Goal: Transaction & Acquisition: Purchase product/service

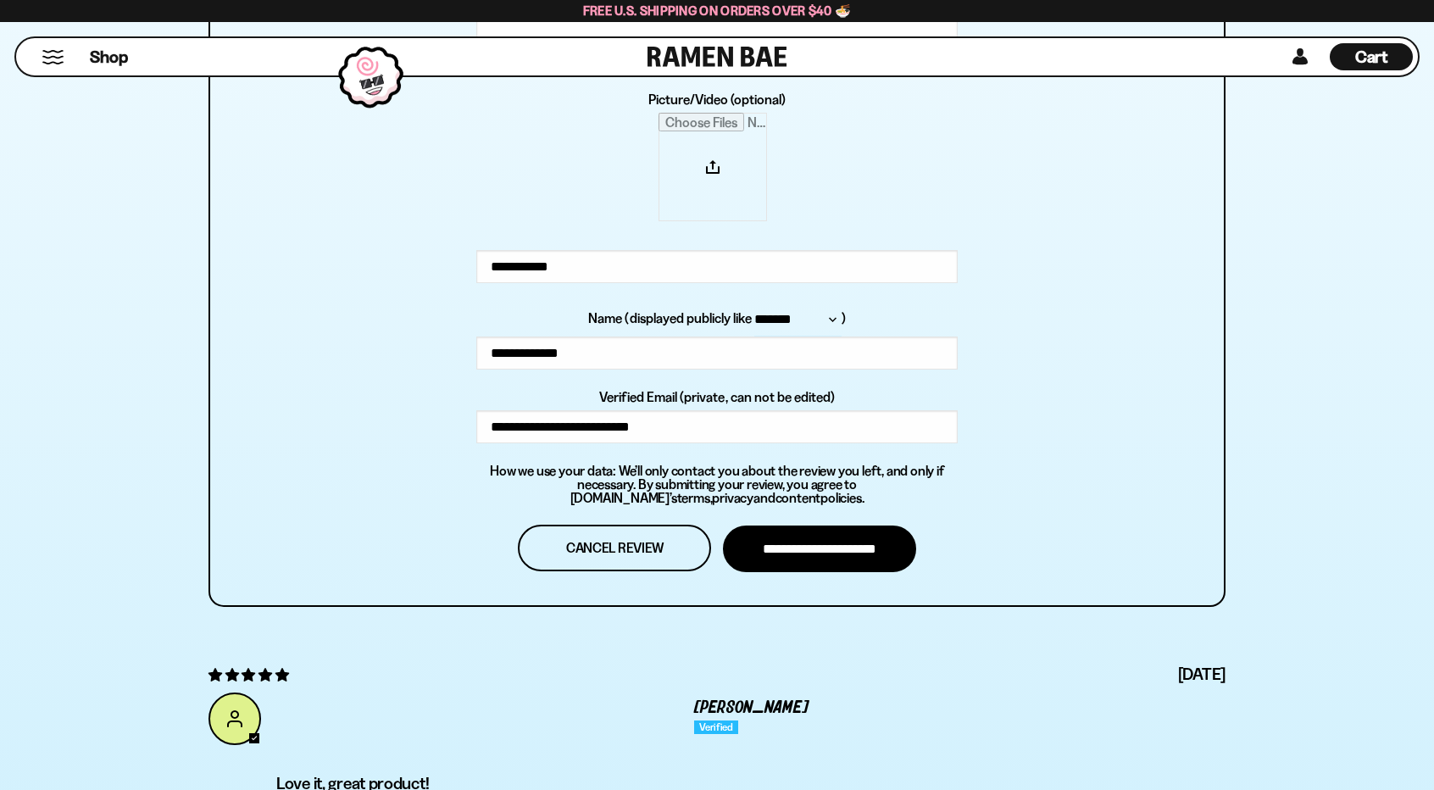
scroll to position [6167, 0]
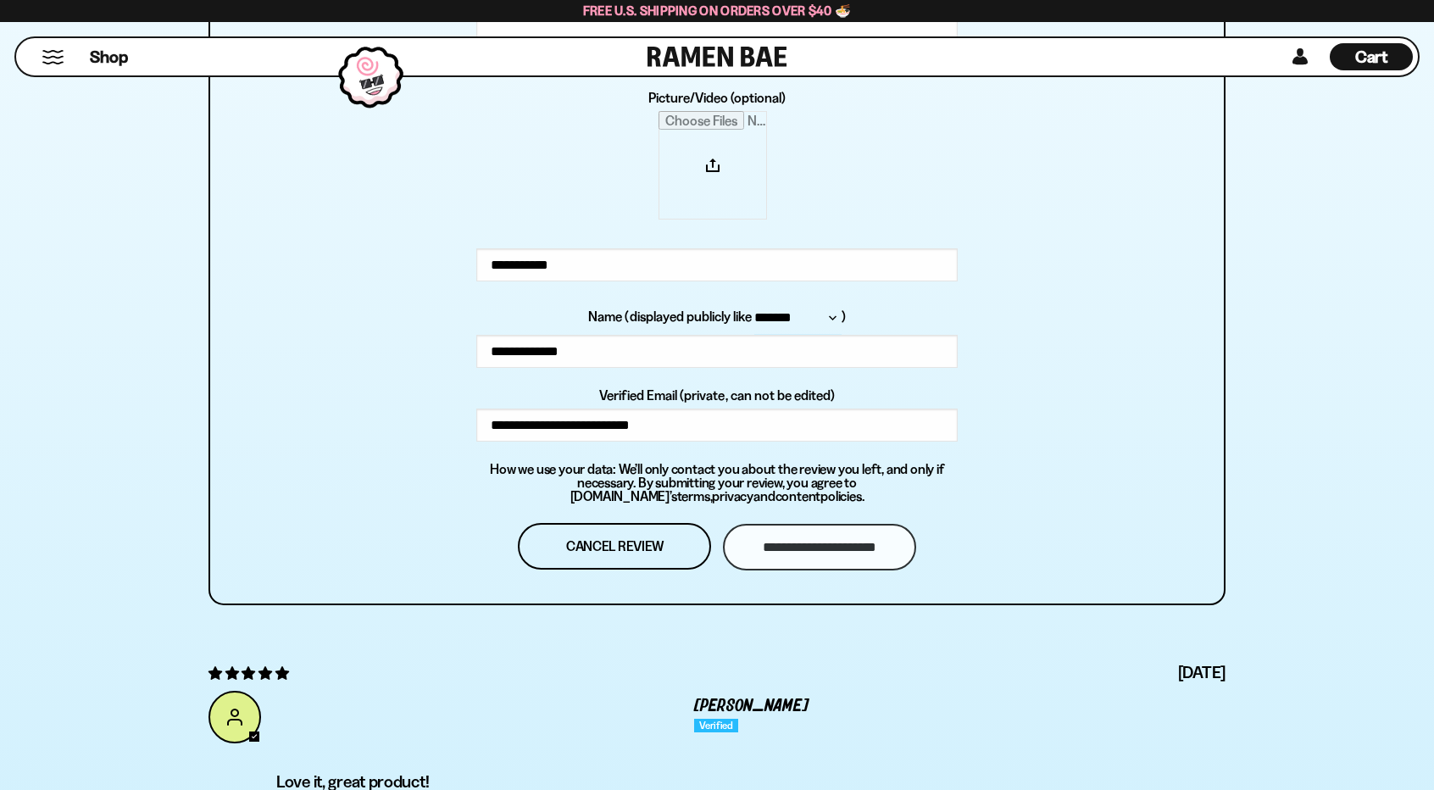
click at [841, 548] on input "**********" at bounding box center [819, 547] width 193 height 47
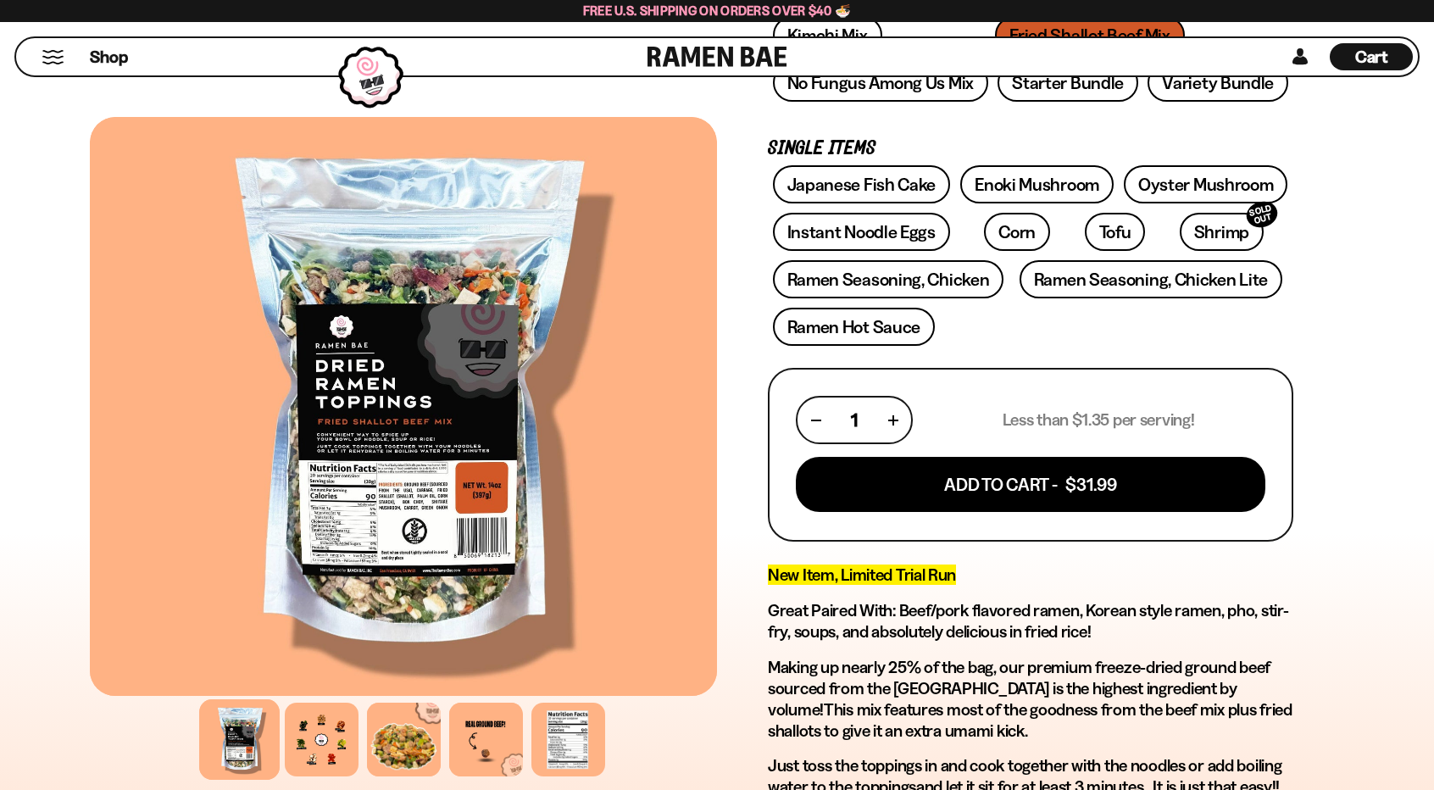
scroll to position [398, 0]
click at [892, 423] on button "button" at bounding box center [893, 419] width 9 height 9
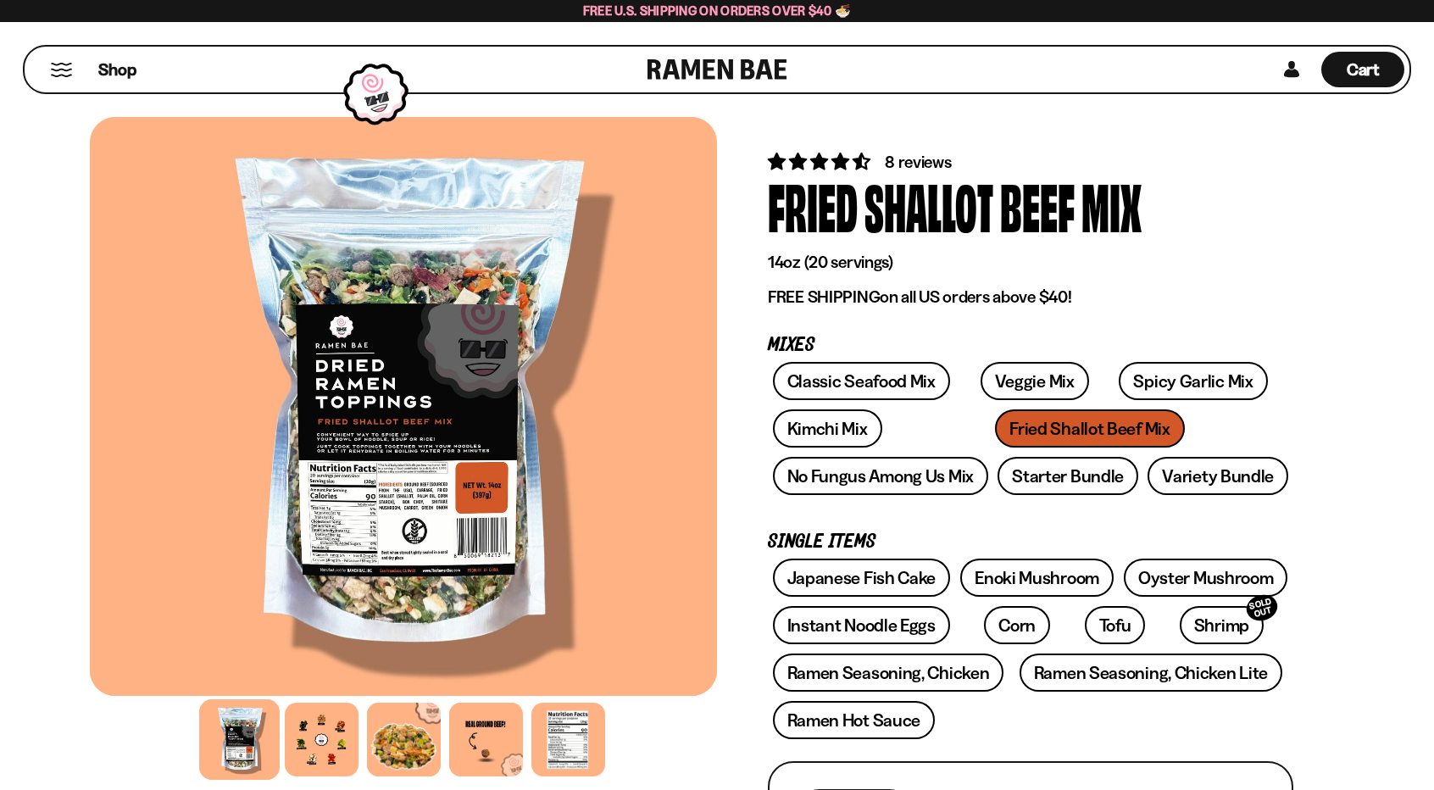
scroll to position [0, 0]
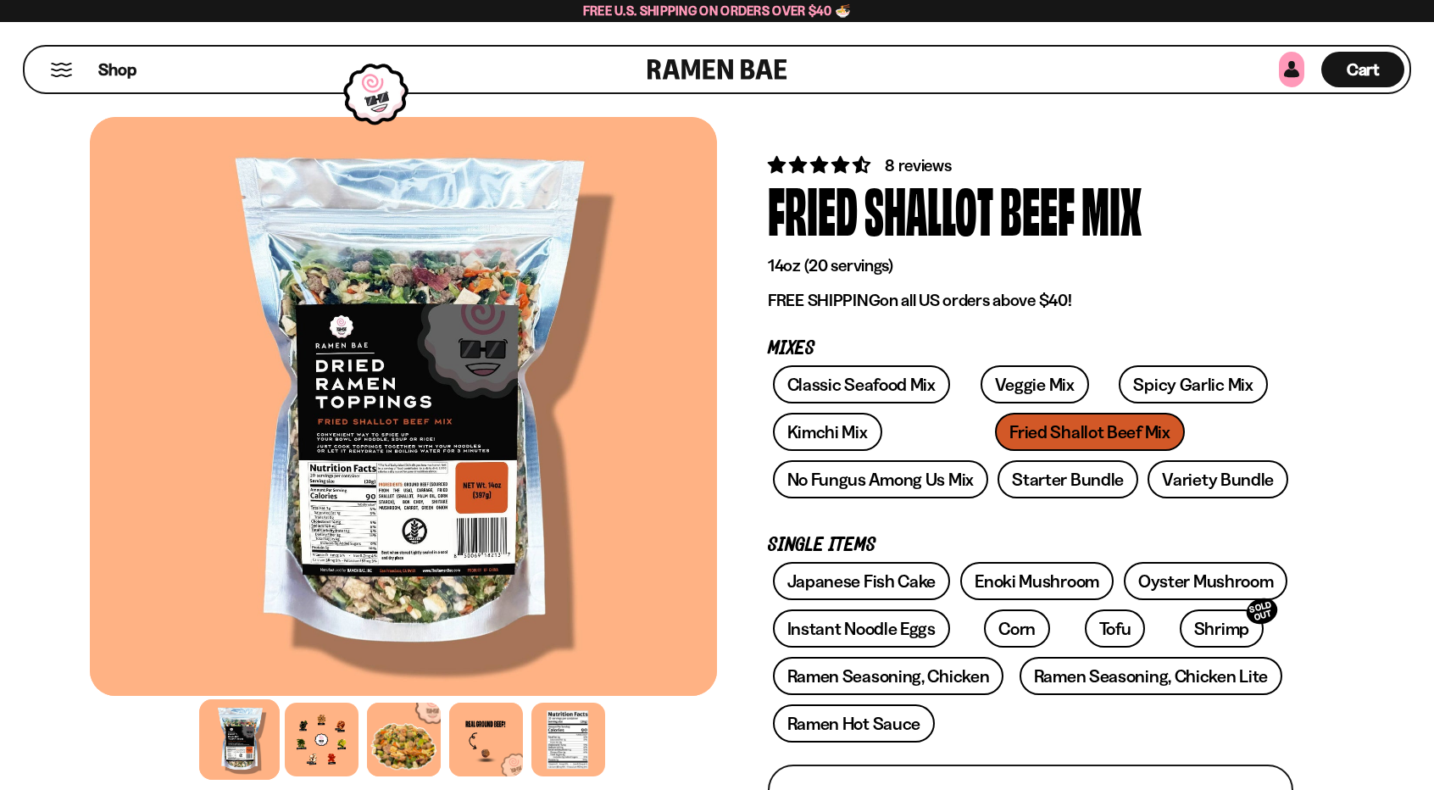
click at [1295, 67] on link at bounding box center [1291, 70] width 25 height 36
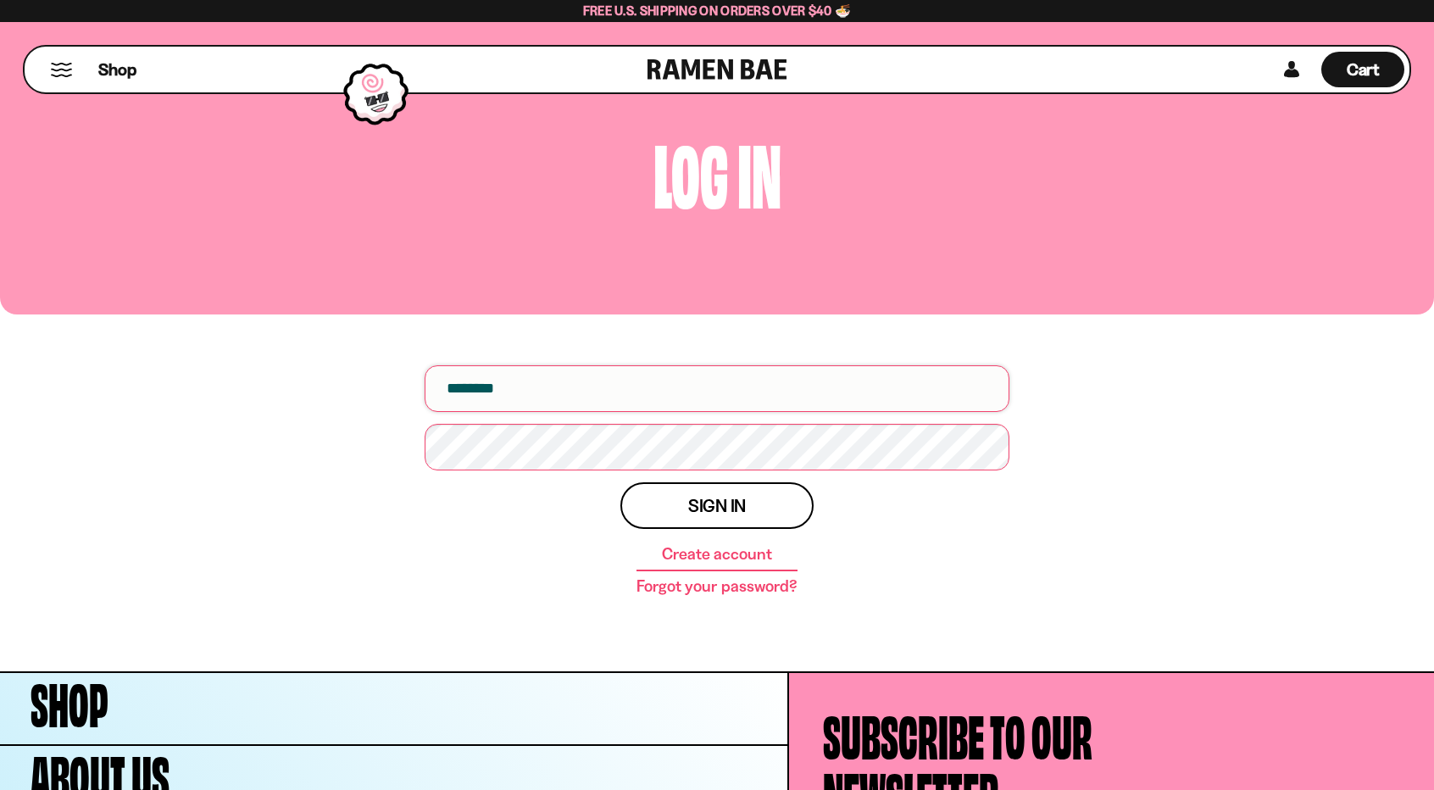
click at [816, 381] on input "email" at bounding box center [717, 388] width 585 height 47
click at [839, 381] on input "email" at bounding box center [717, 388] width 585 height 47
type input "**********"
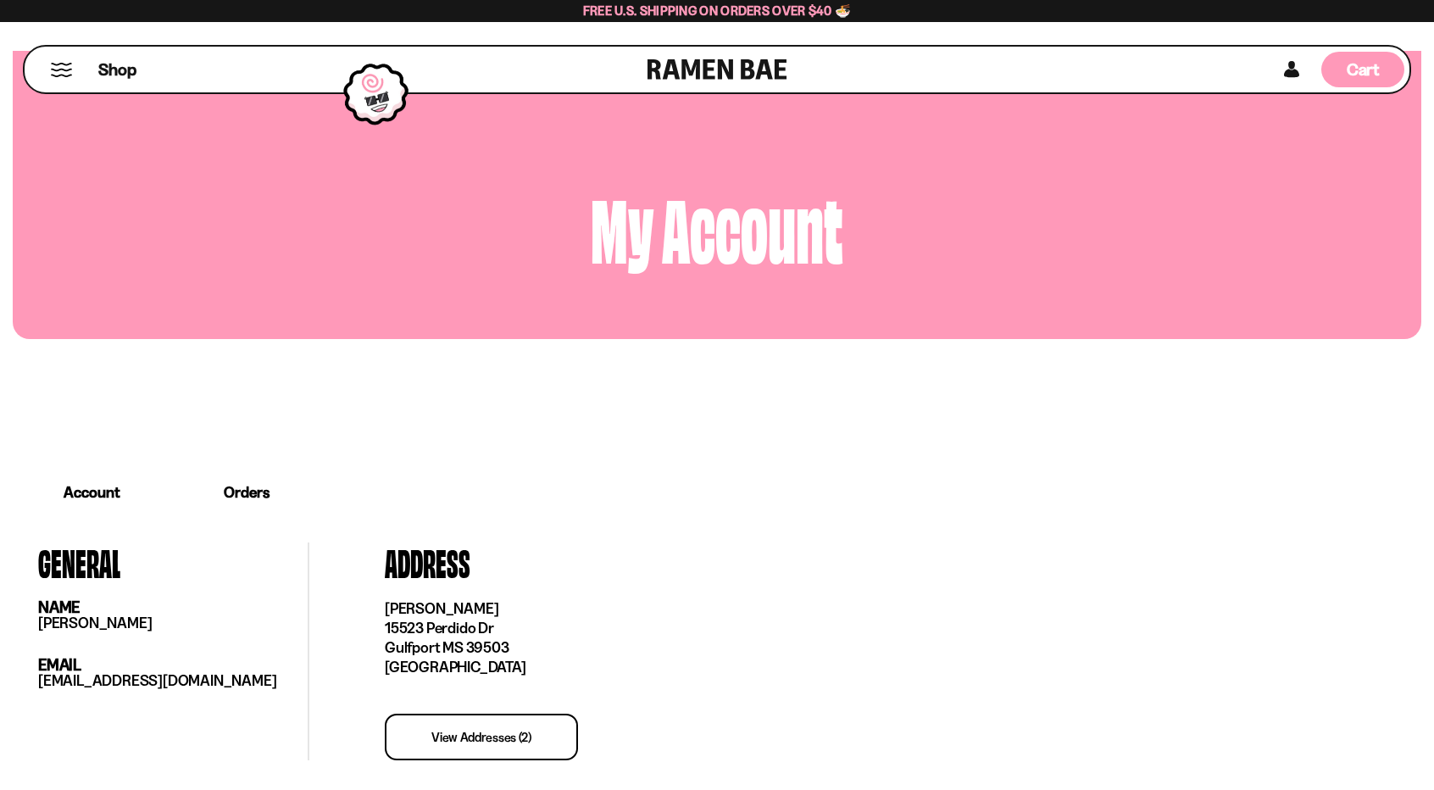
click at [1380, 65] on div "Cart D0381C2F-513E-4F90-8A41-6F0A75DCBAAA" at bounding box center [1363, 70] width 83 height 36
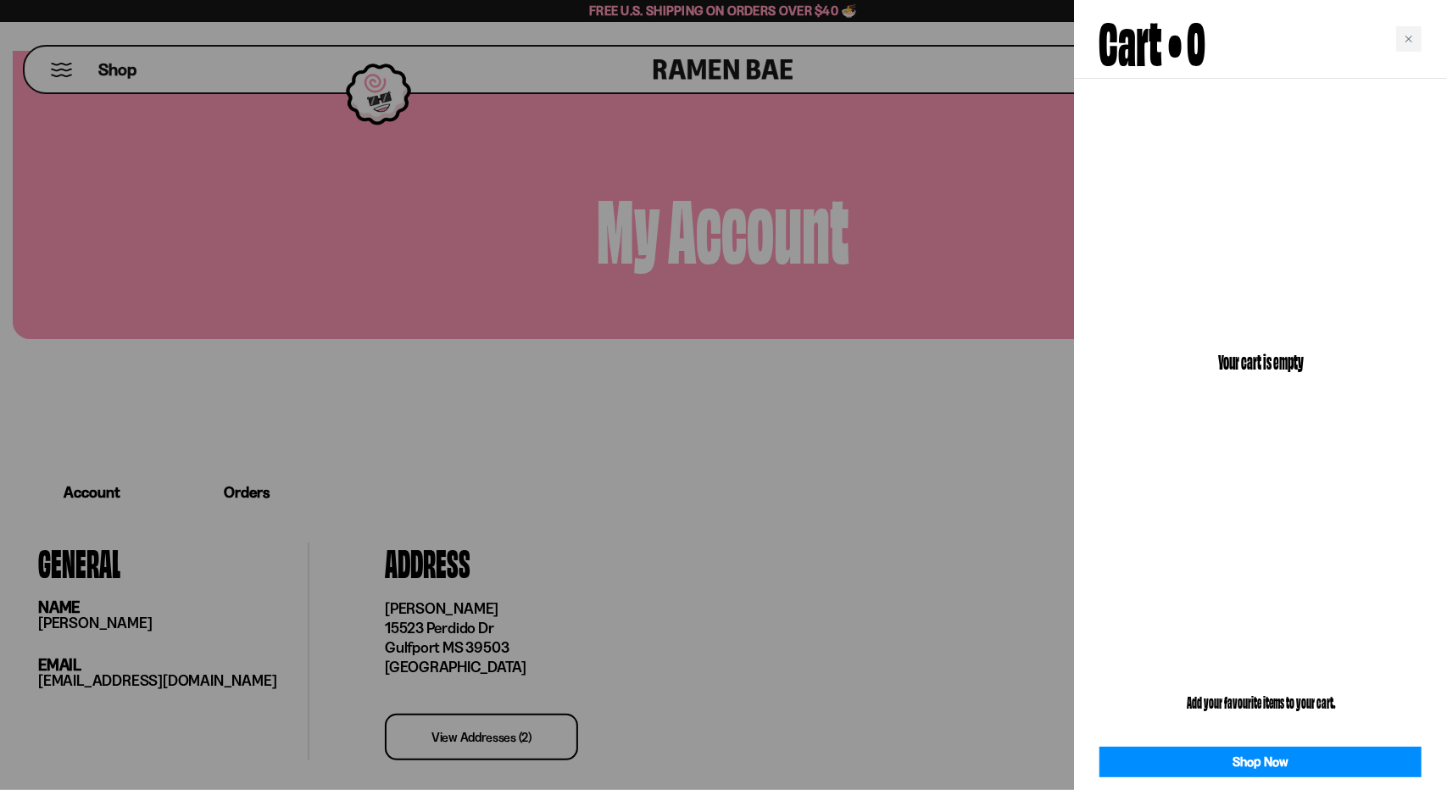
click at [875, 390] on div at bounding box center [723, 395] width 1447 height 790
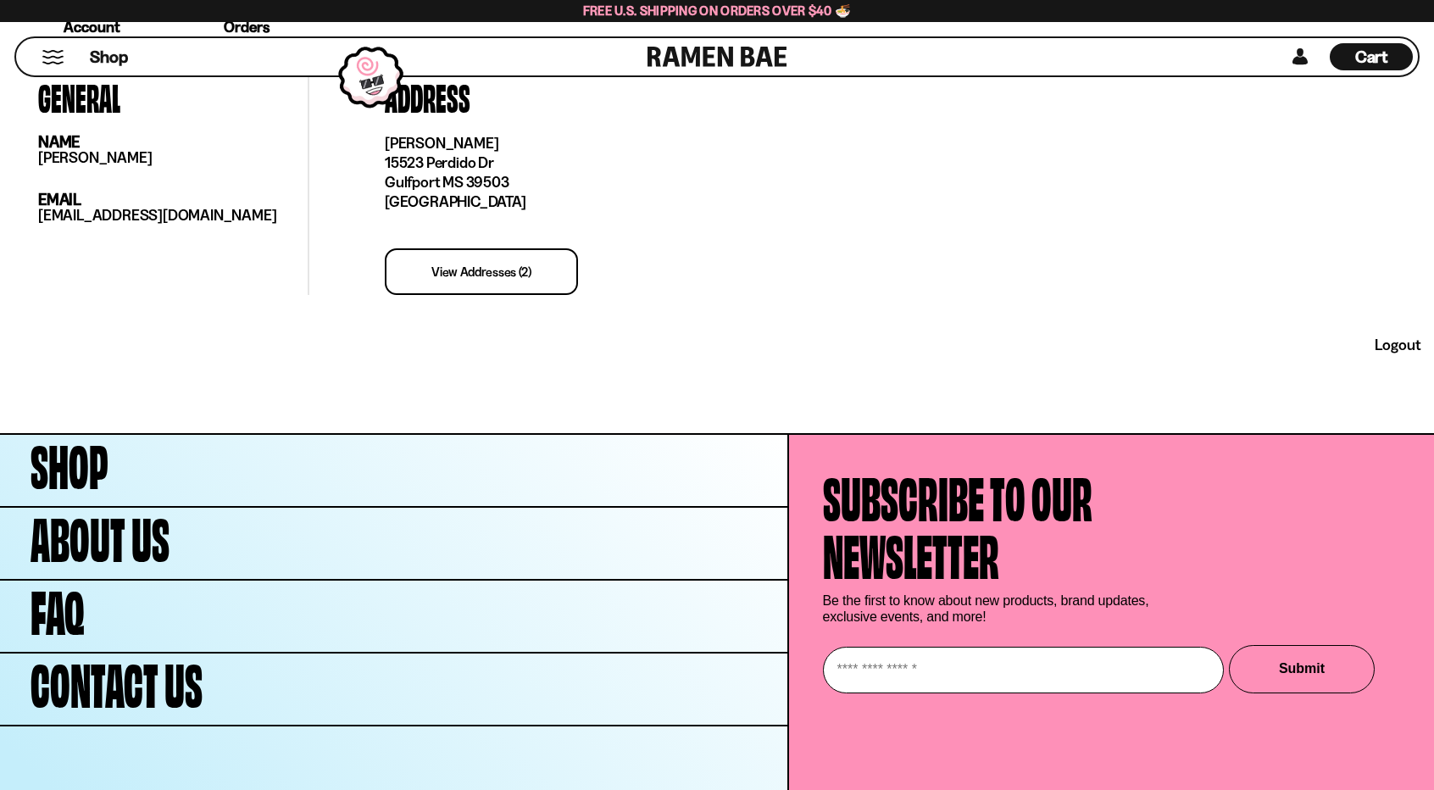
scroll to position [509, 0]
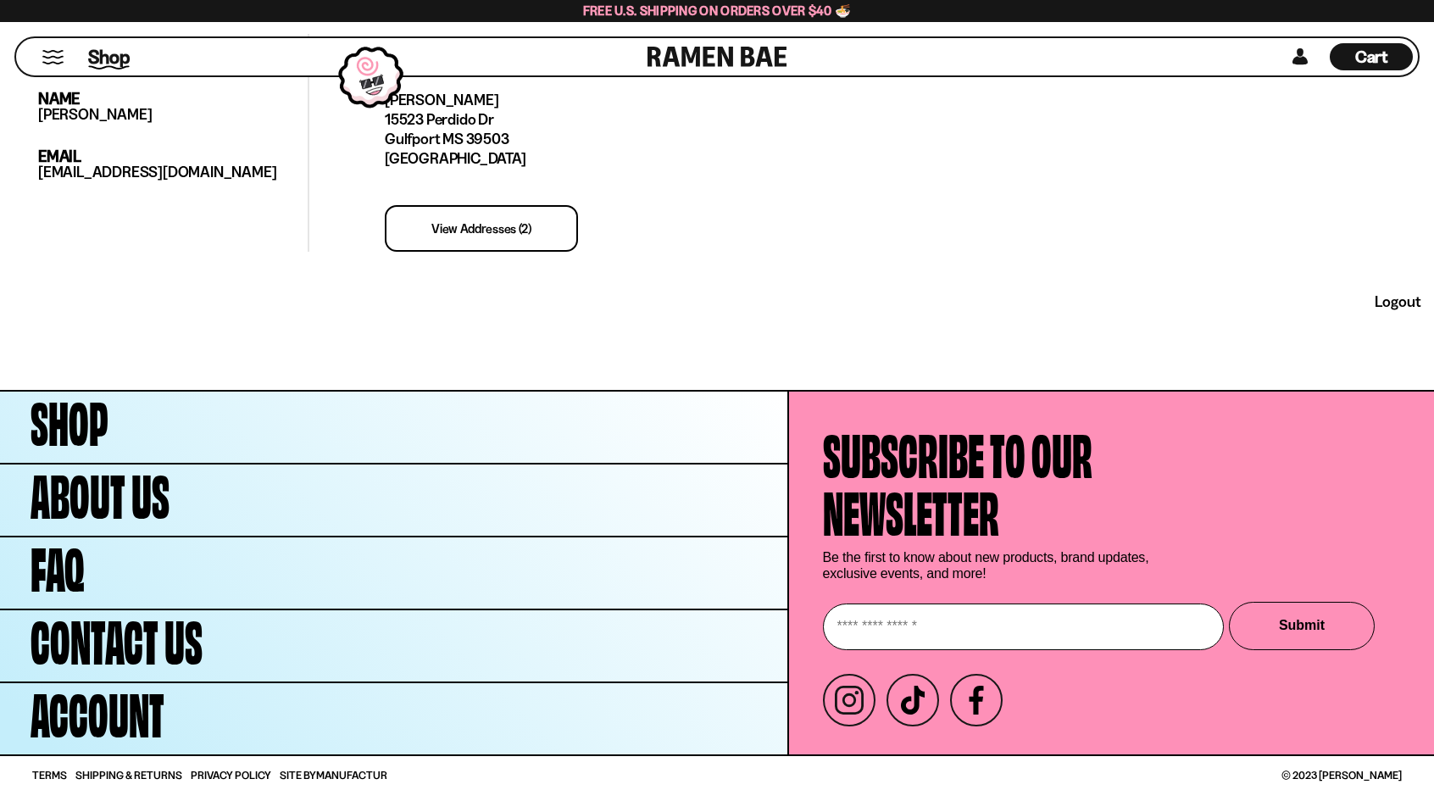
click at [107, 55] on span "Shop" at bounding box center [109, 56] width 42 height 25
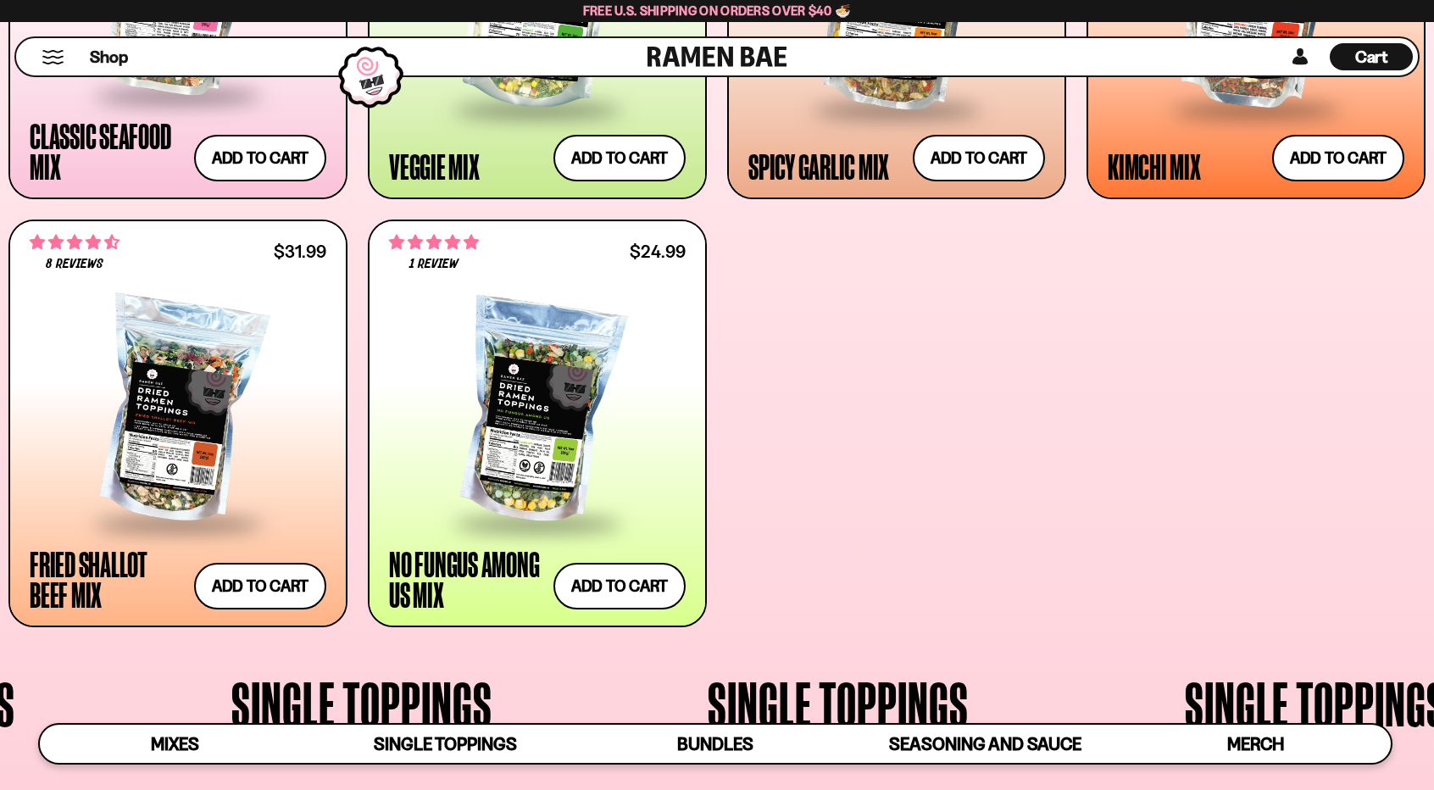
scroll to position [1017, 0]
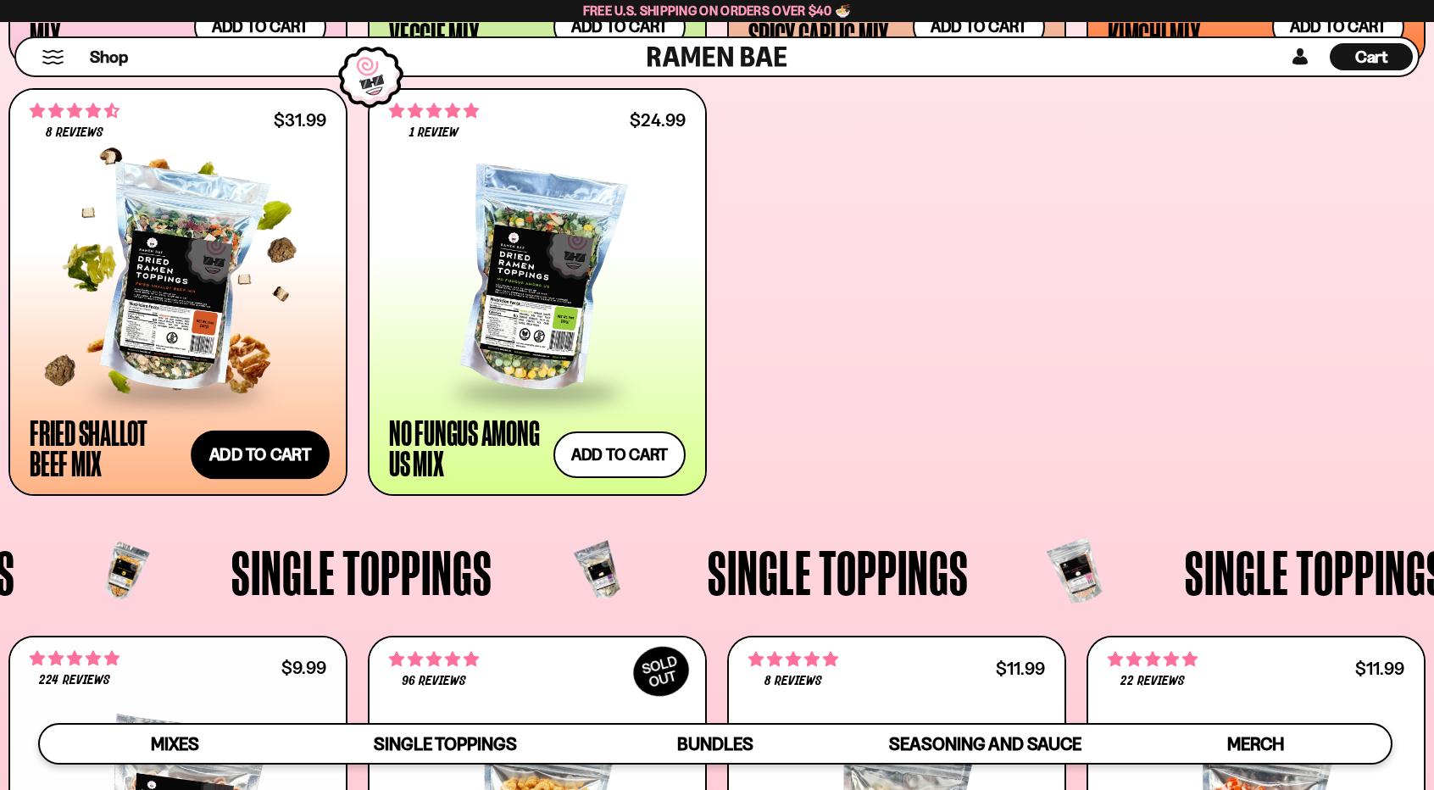
click at [265, 452] on button "Add to cart Add — Regular price $31.99 Regular price Sale price $31.99 Unit pri…" at bounding box center [260, 455] width 139 height 49
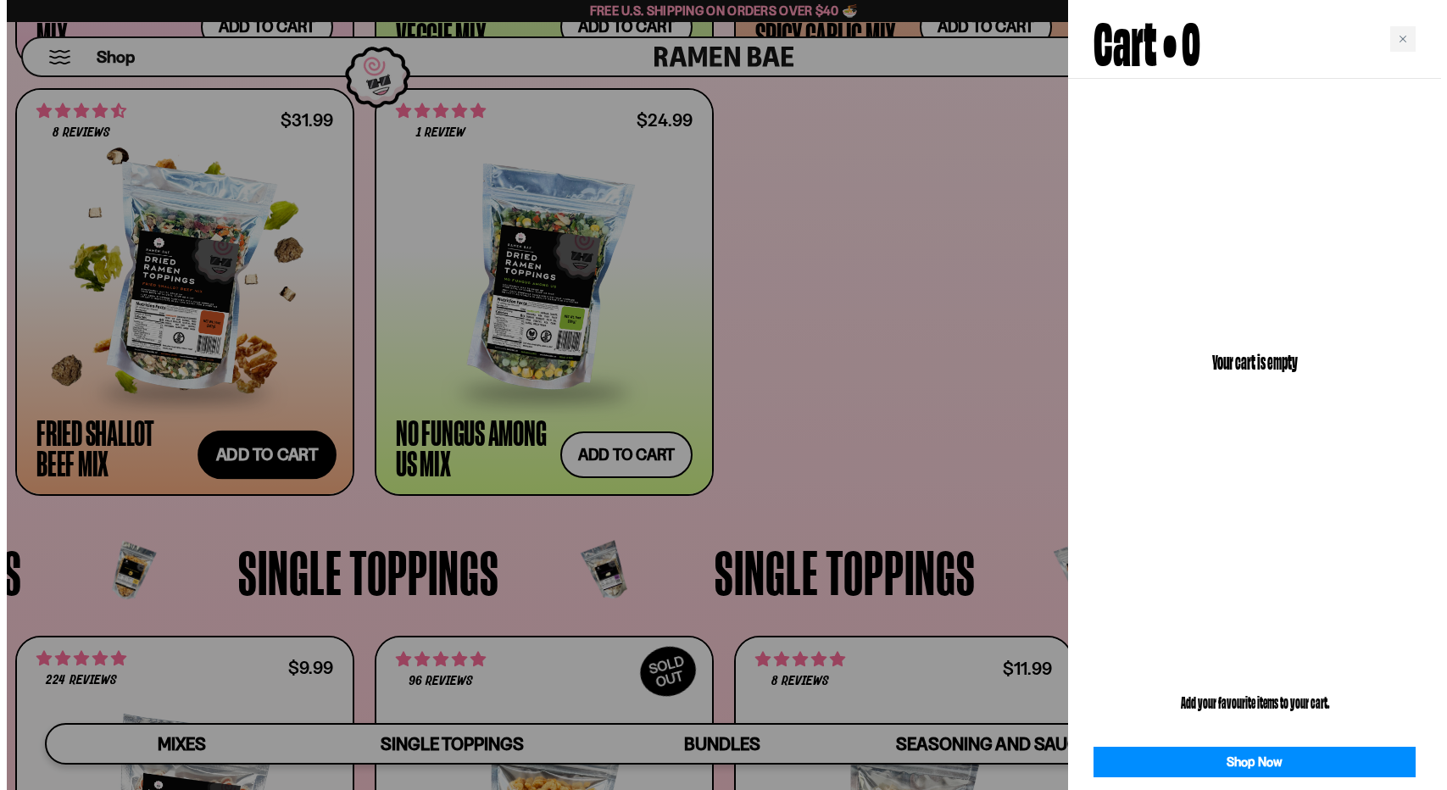
scroll to position [1105, 0]
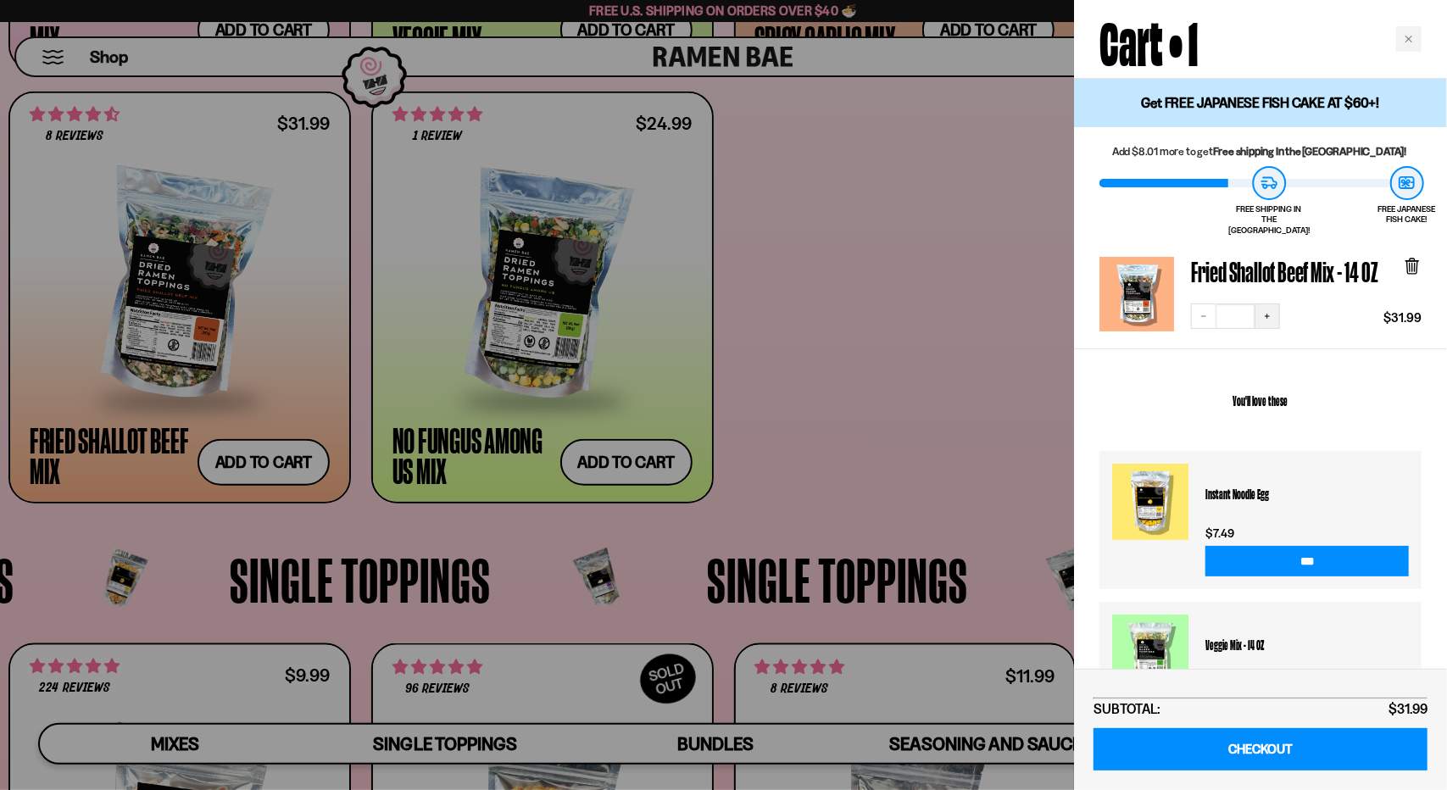
click at [1267, 311] on icon "Increase quantity" at bounding box center [1267, 316] width 10 height 10
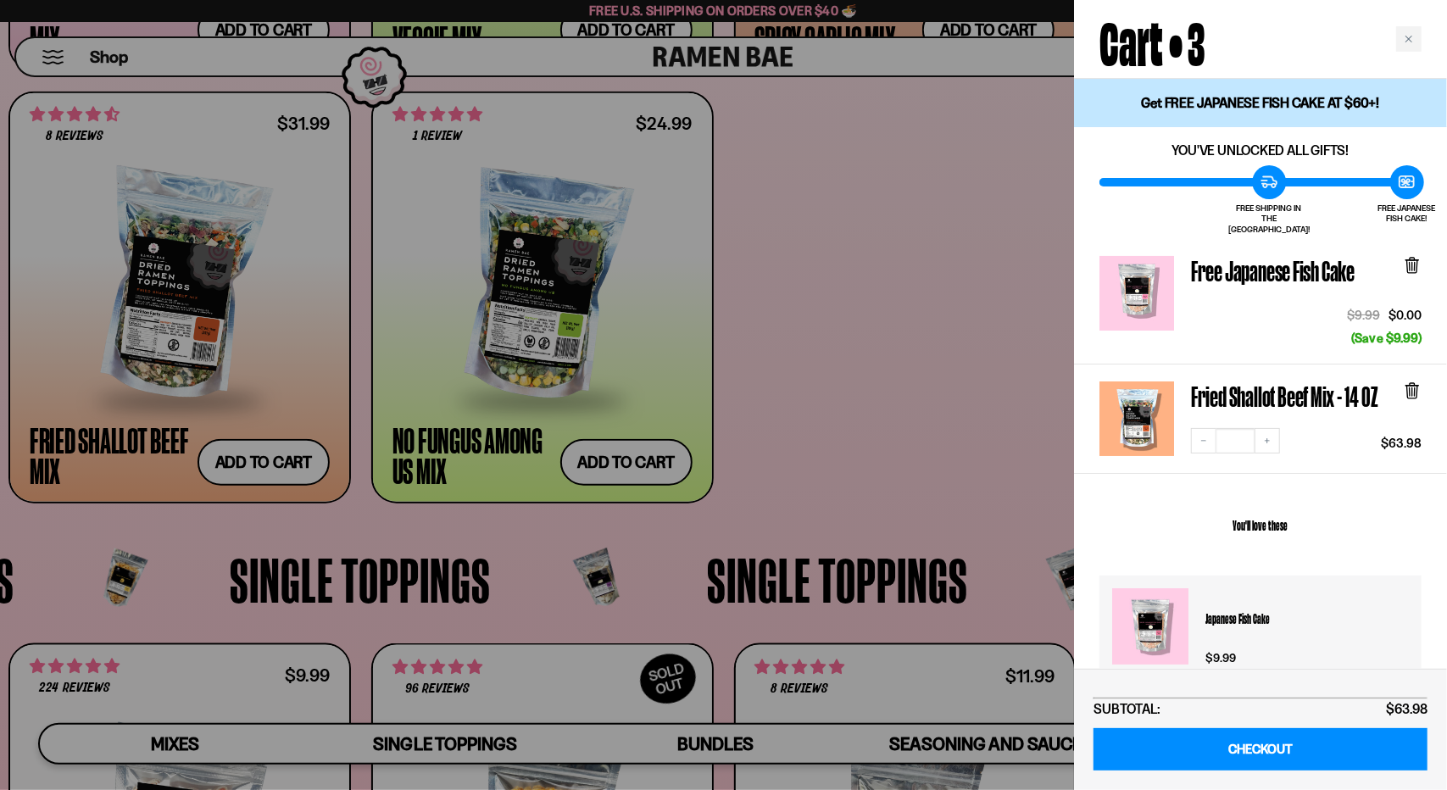
scroll to position [0, 0]
click at [863, 411] on div at bounding box center [723, 395] width 1447 height 790
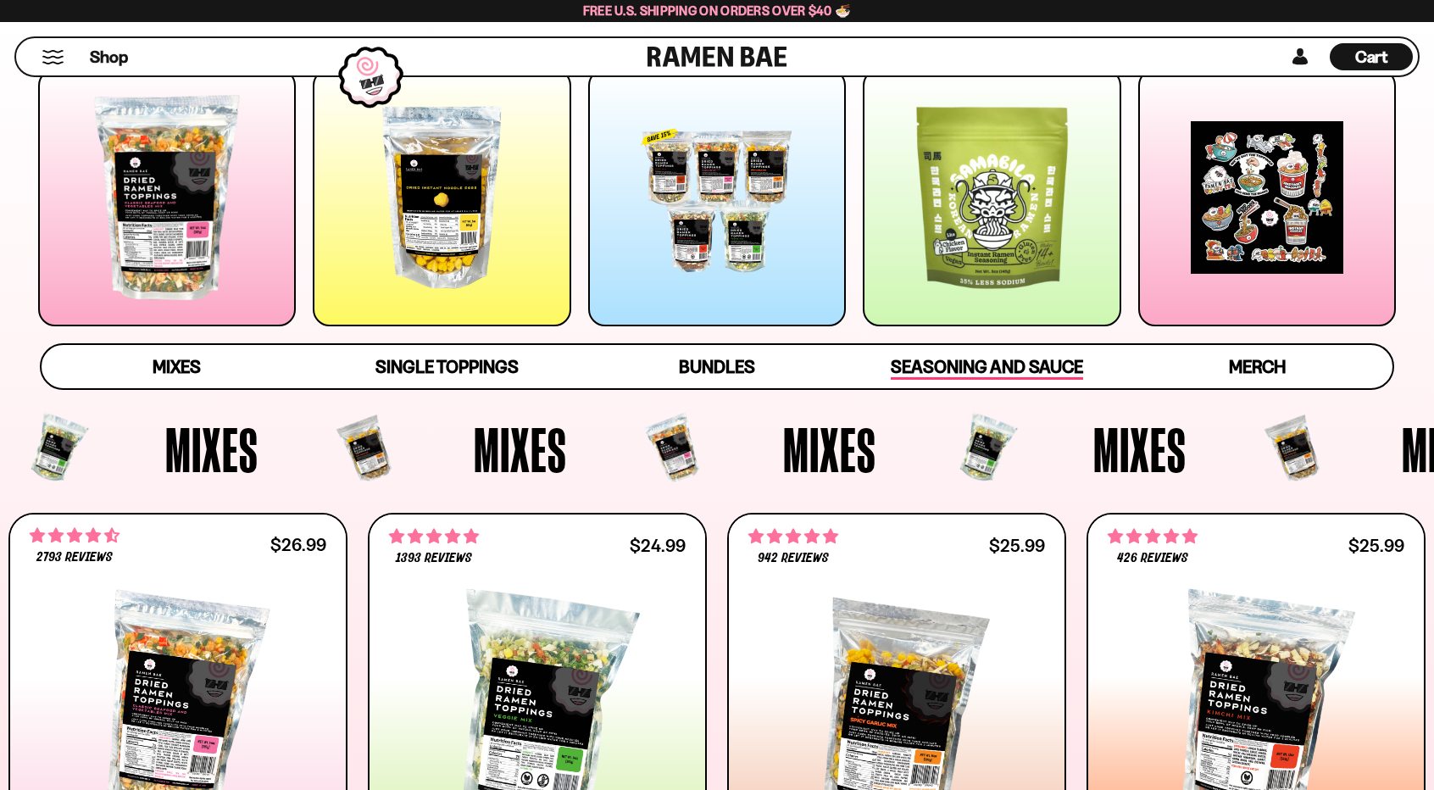
scroll to position [255, 0]
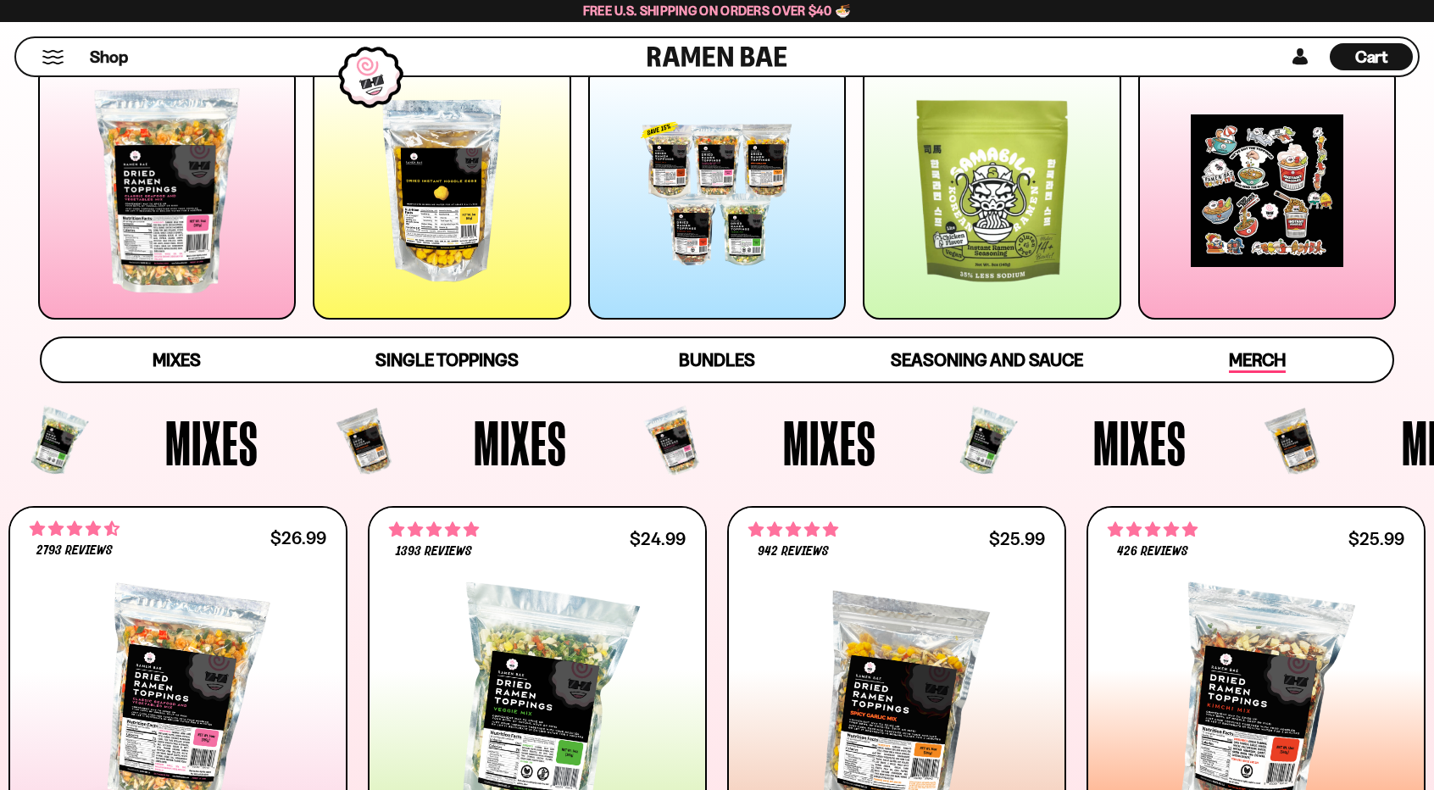
click at [1250, 376] on link "Merch" at bounding box center [1258, 359] width 270 height 43
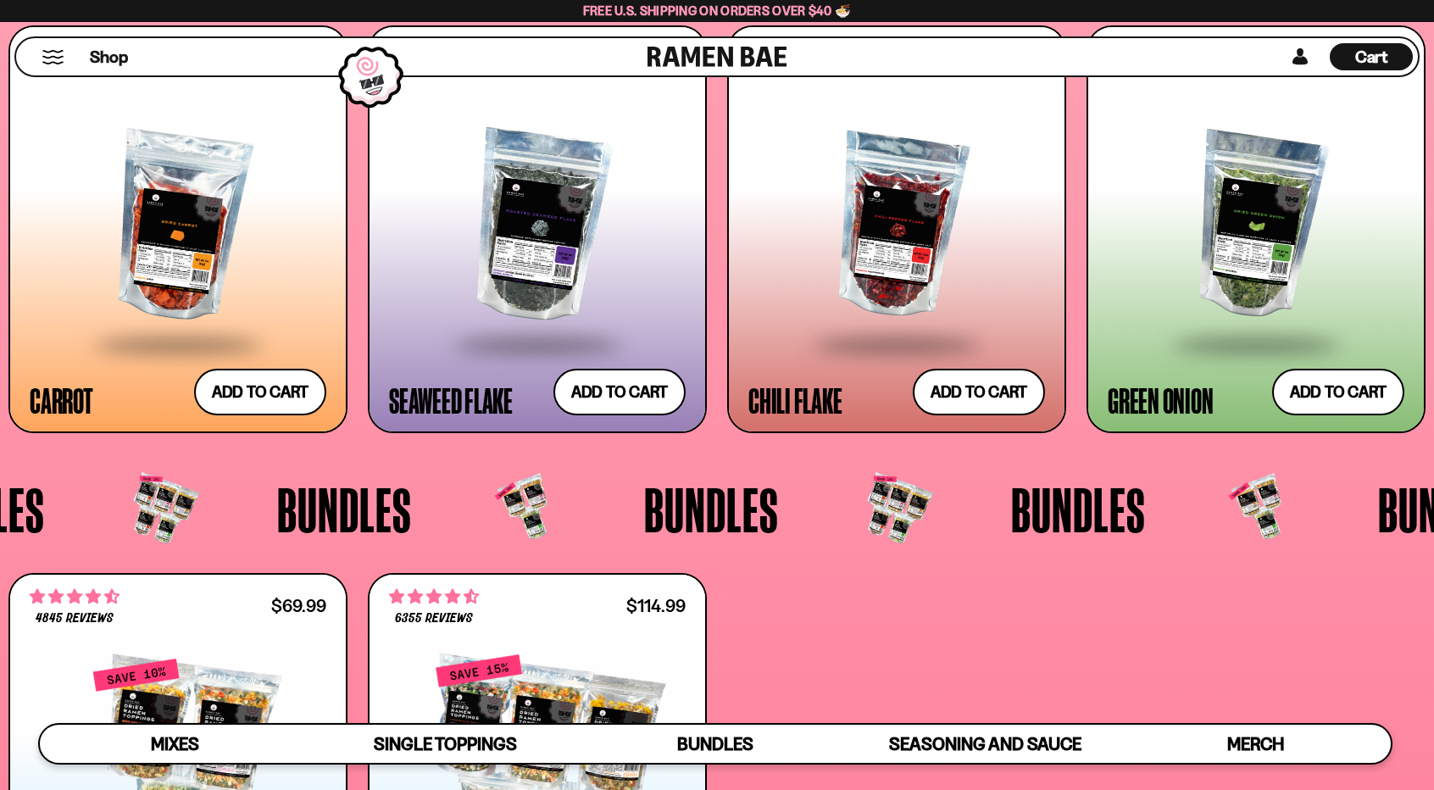
scroll to position [3384, 0]
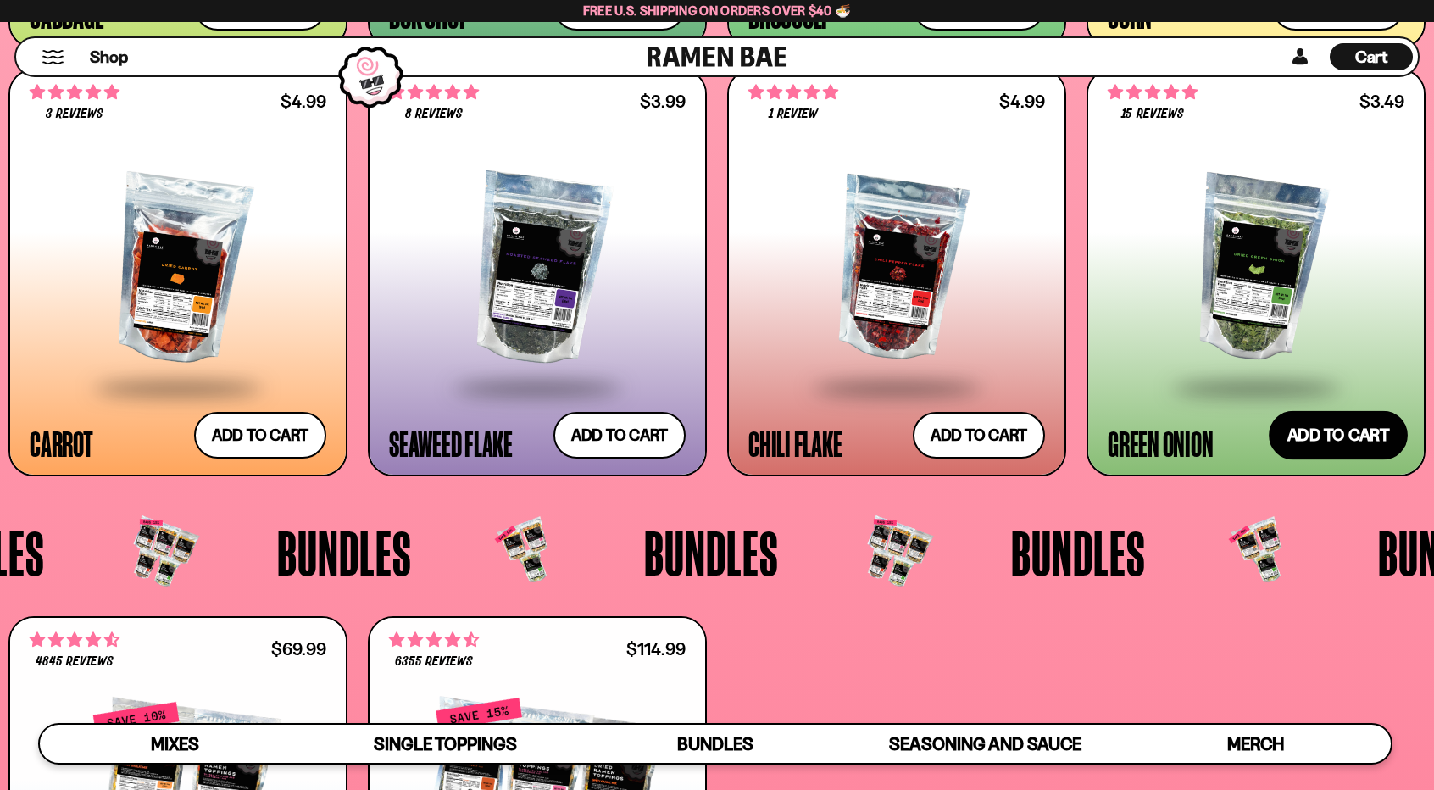
click at [1329, 443] on button "Add to cart Add — Regular price $3.49 Regular price Sale price $3.49 Unit price…" at bounding box center [1338, 435] width 139 height 49
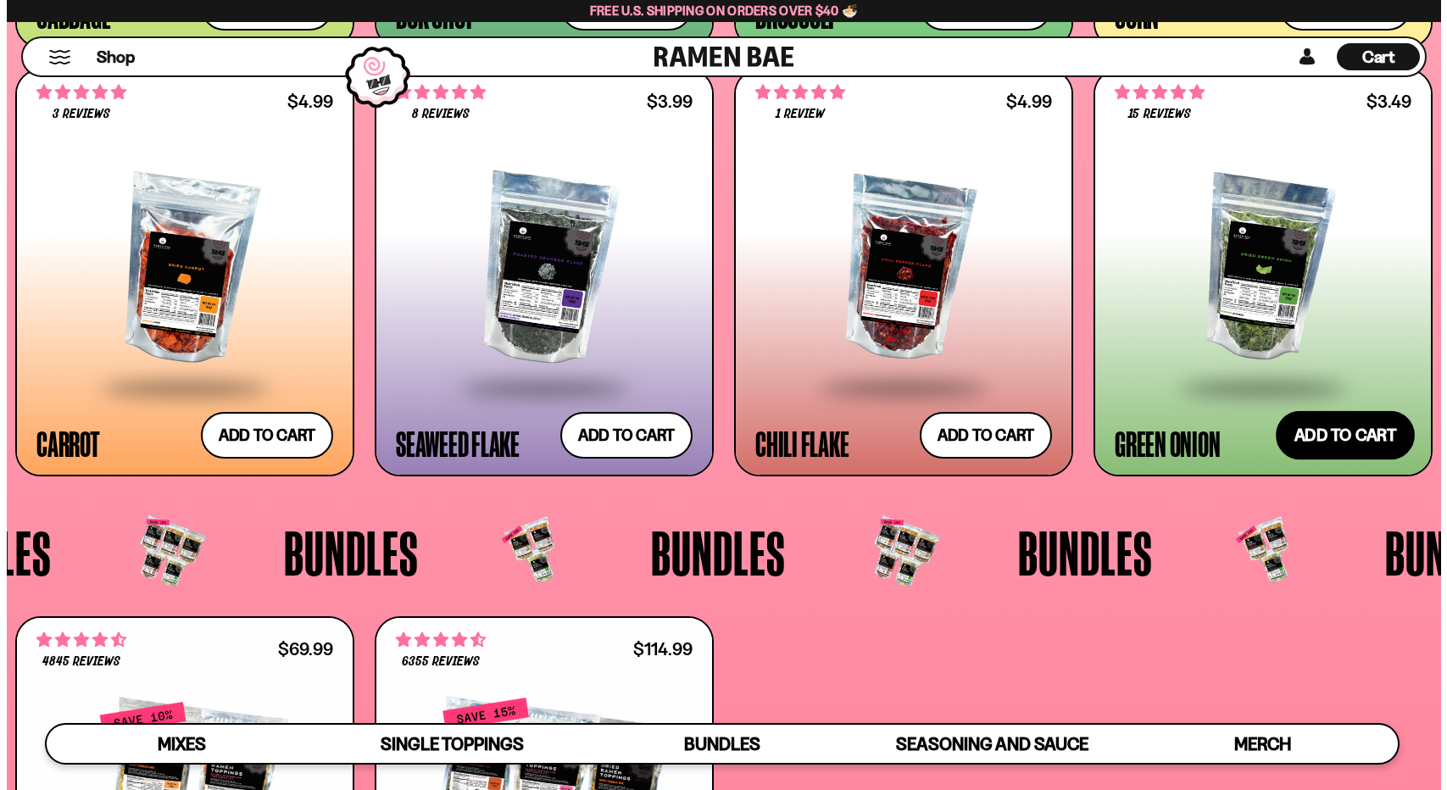
scroll to position [3406, 0]
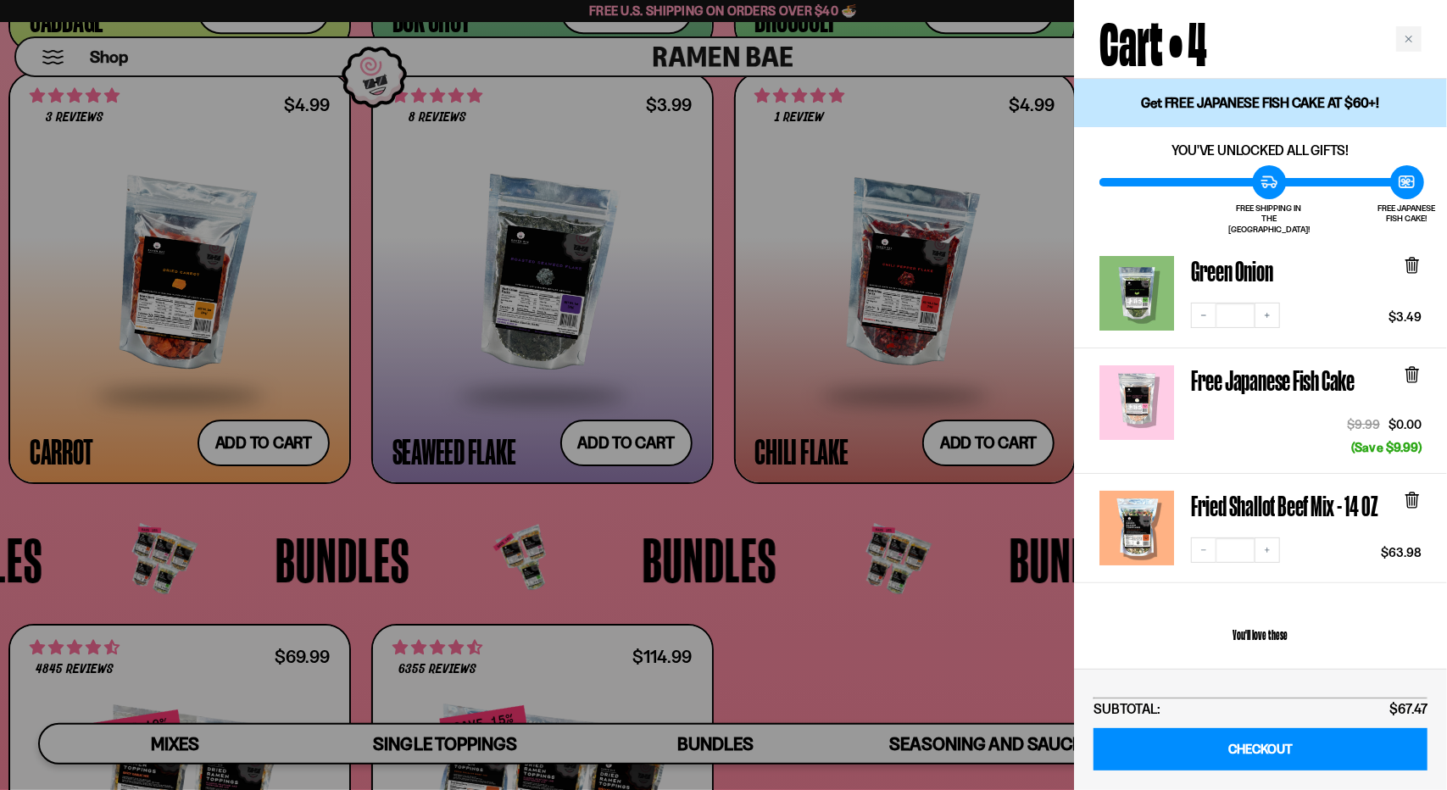
click at [922, 630] on div at bounding box center [723, 395] width 1447 height 790
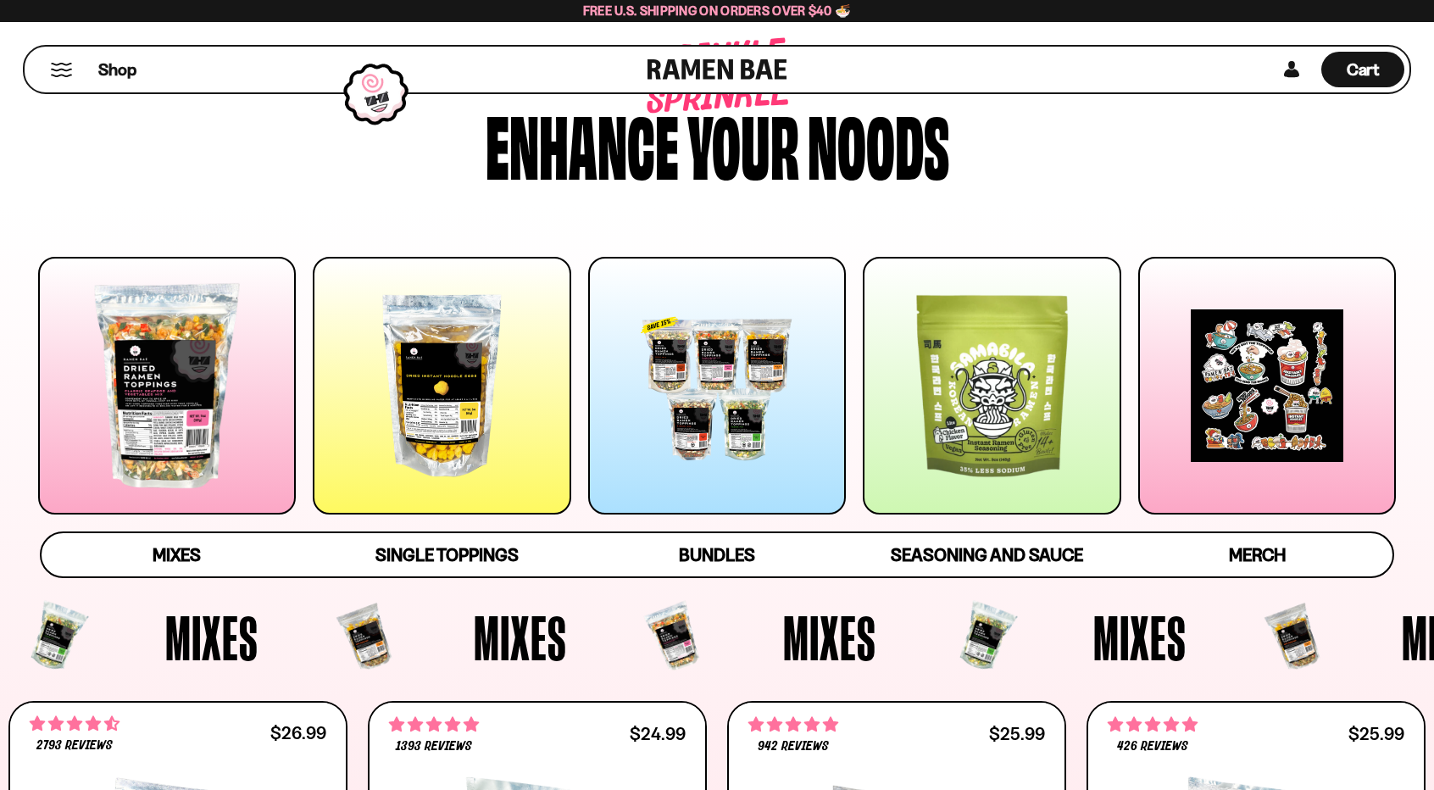
scroll to position [0, 0]
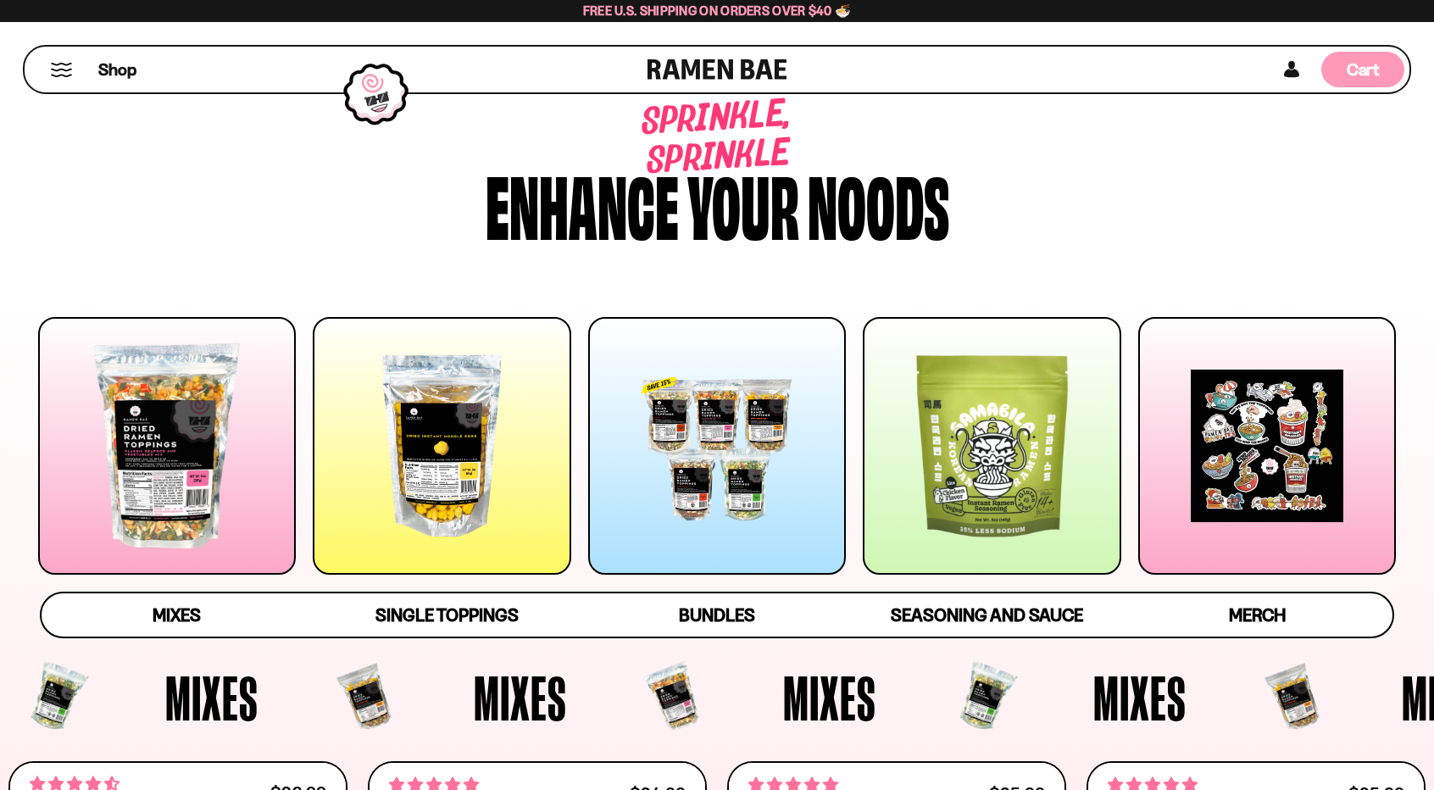
drag, startPoint x: 1370, startPoint y: 77, endPoint x: 1341, endPoint y: 97, distance: 35.3
drag, startPoint x: 1341, startPoint y: 97, endPoint x: 947, endPoint y: 129, distance: 395.5
click at [947, 129] on div "Sprinkle, sprinkle" at bounding box center [717, 138] width 468 height 106
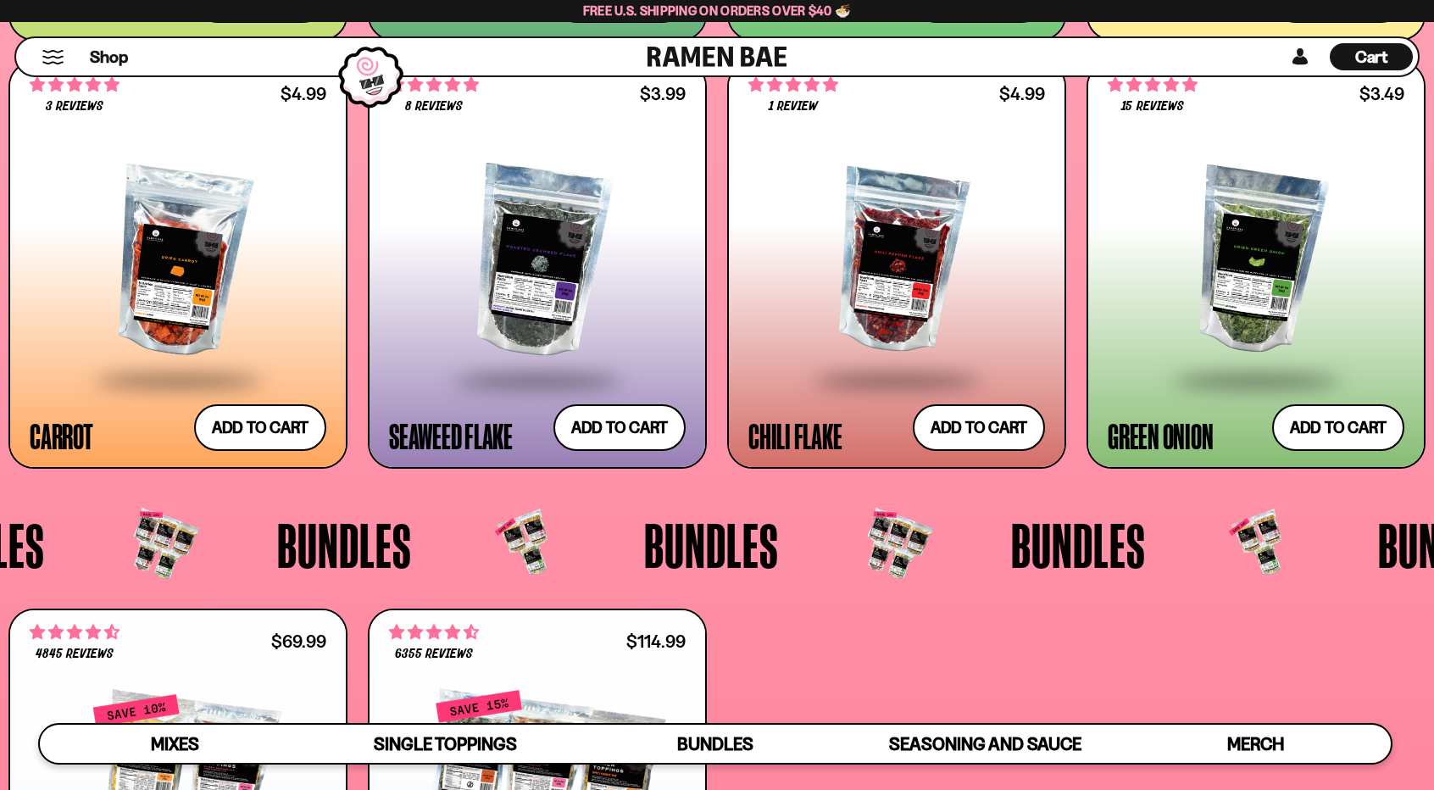
scroll to position [3052, 0]
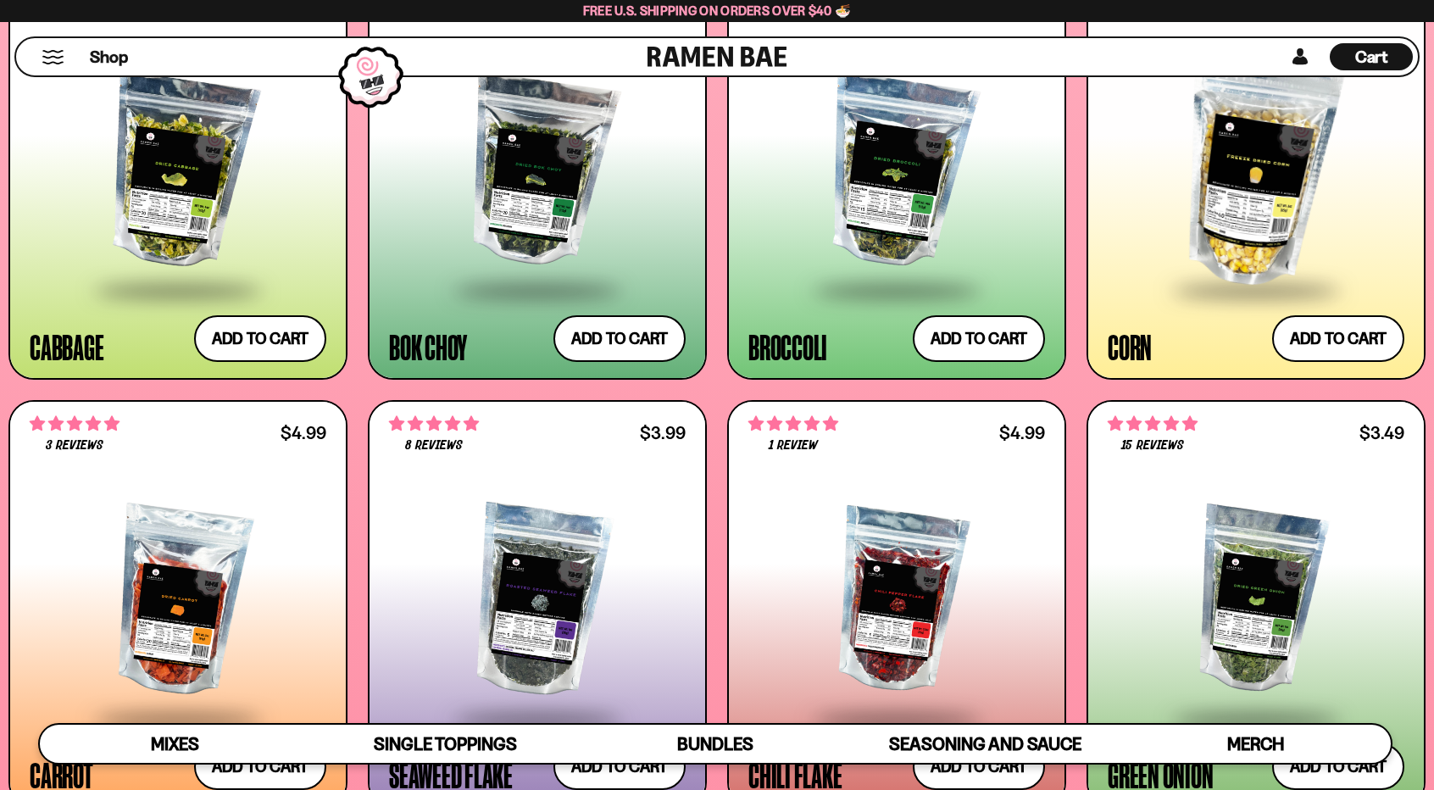
click at [1368, 67] on div "Cart D0381C2F-513E-4F90-8A41-6F0A75DCBAAA" at bounding box center [1372, 57] width 33 height 23
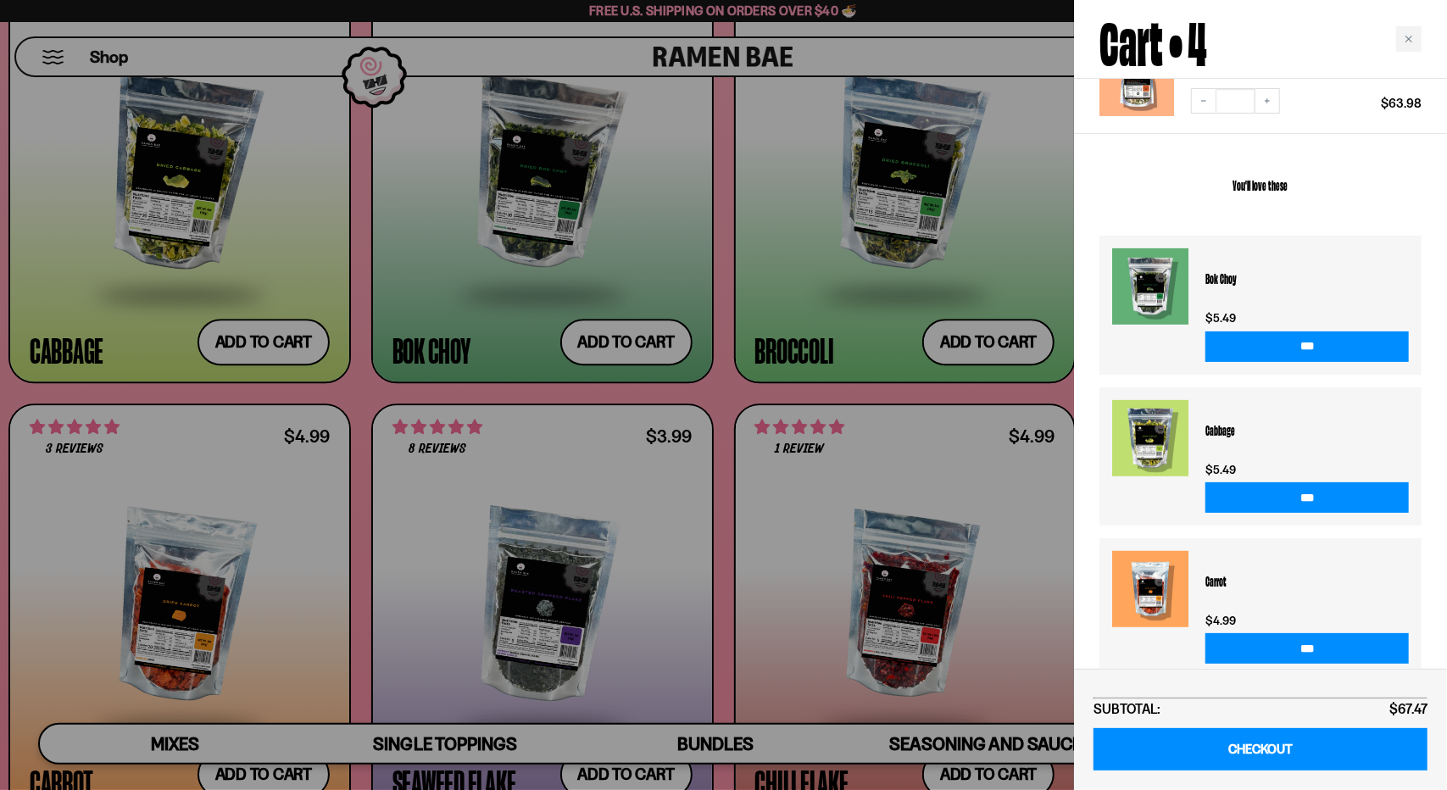
scroll to position [451, 0]
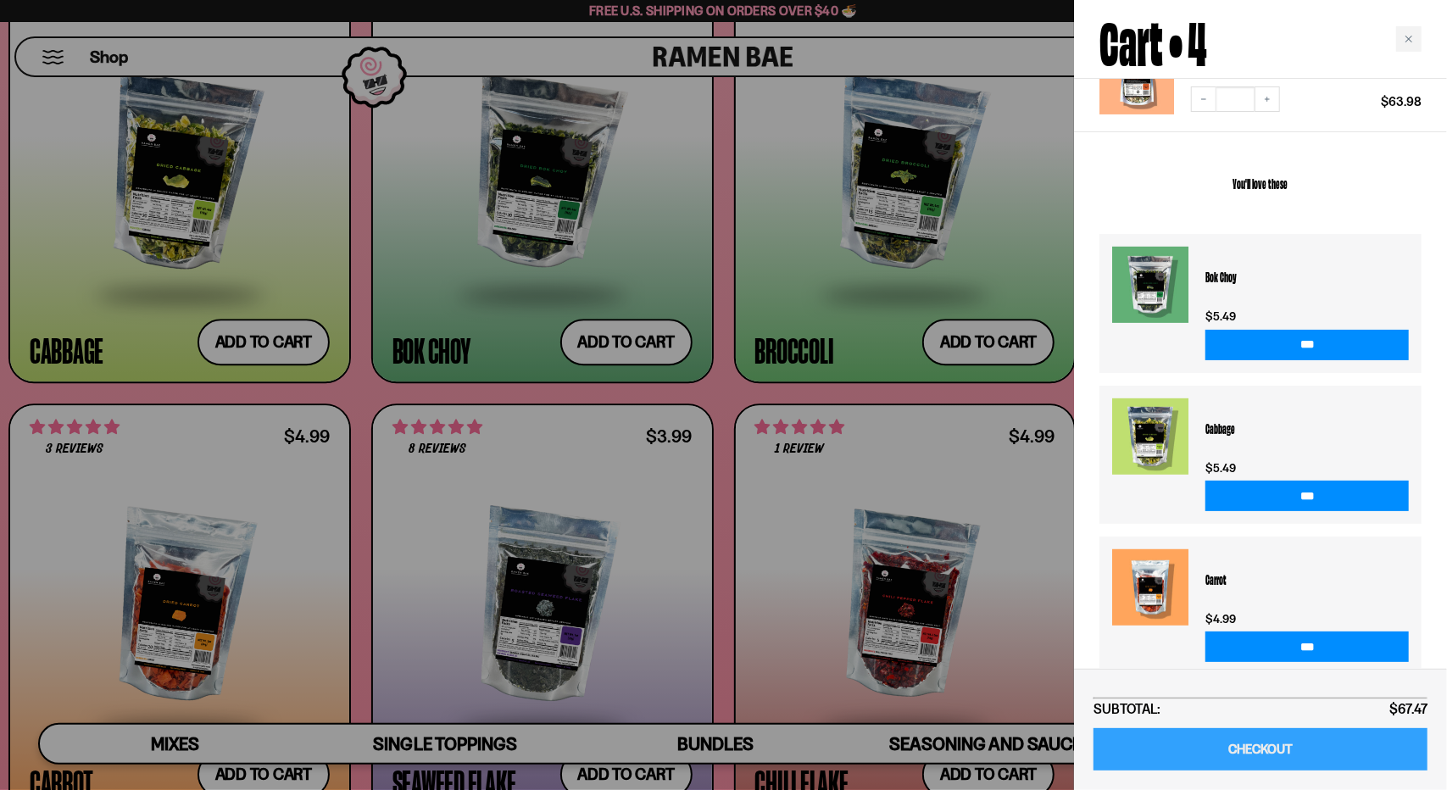
click at [1315, 755] on link "CHECKOUT" at bounding box center [1261, 749] width 334 height 43
